Goal: Task Accomplishment & Management: Use online tool/utility

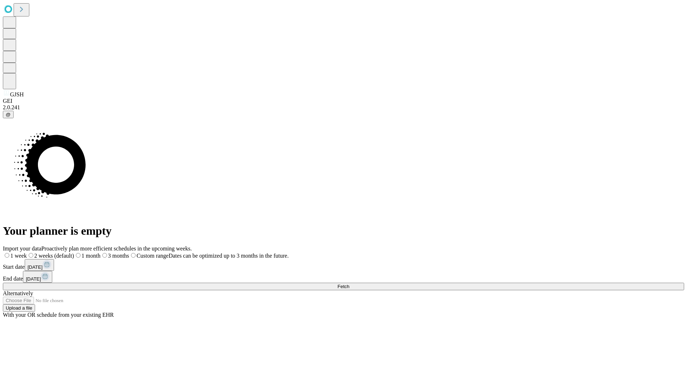
click at [349, 283] on span "Fetch" at bounding box center [344, 285] width 12 height 5
